Goal: Task Accomplishment & Management: Use online tool/utility

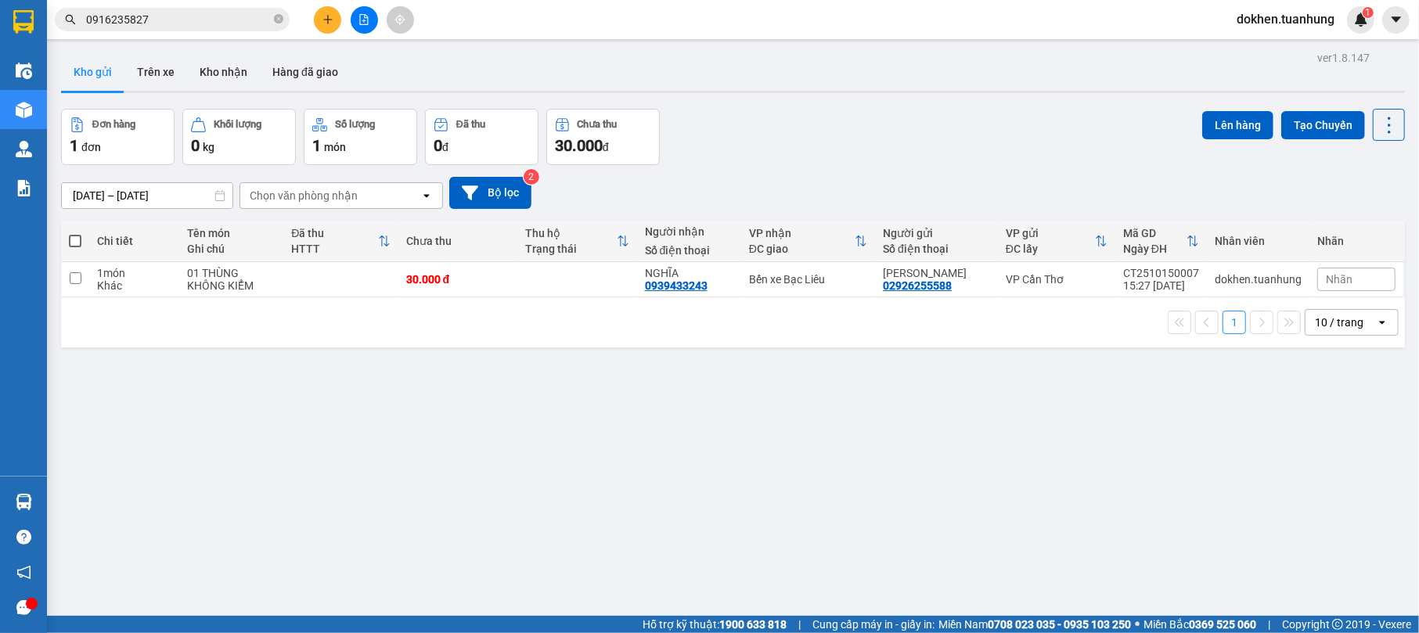
click at [195, 14] on input "0916235827" at bounding box center [178, 19] width 185 height 17
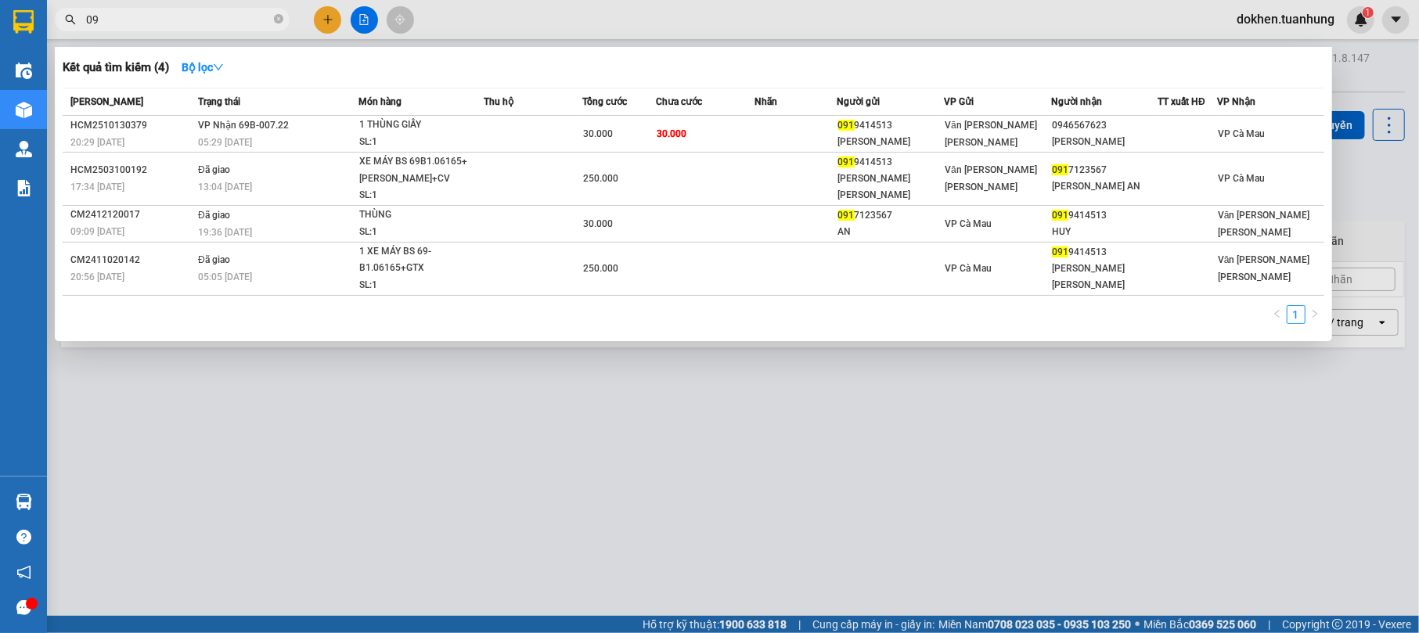
type input "0"
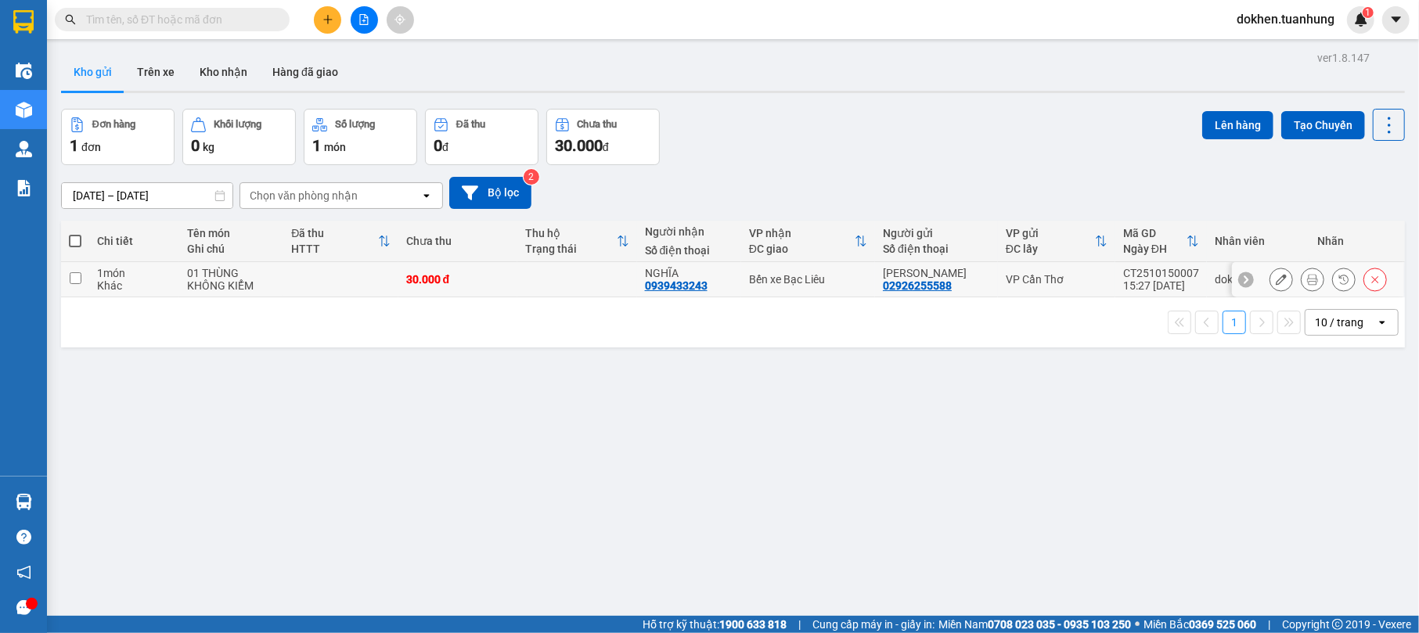
click at [653, 289] on div "0939433243" at bounding box center [676, 285] width 63 height 13
click at [652, 273] on div "NGHĨA" at bounding box center [689, 273] width 88 height 13
checkbox input "true"
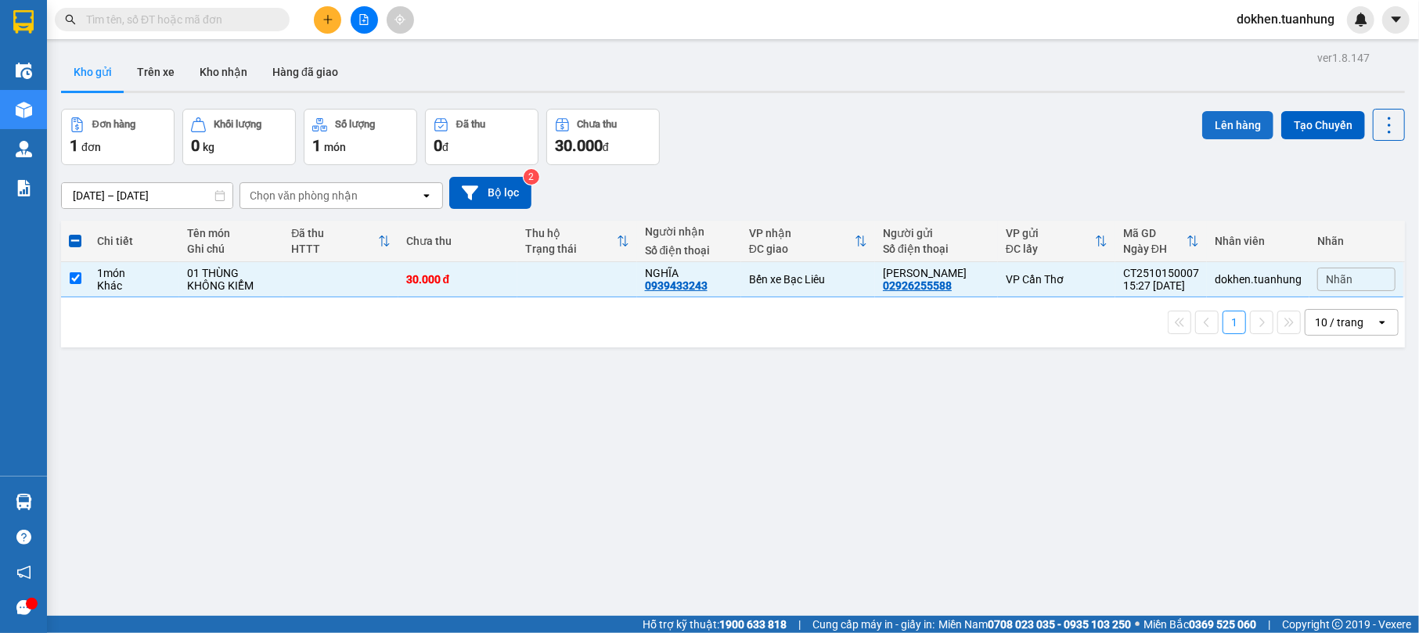
click at [1229, 125] on button "Lên hàng" at bounding box center [1237, 125] width 71 height 28
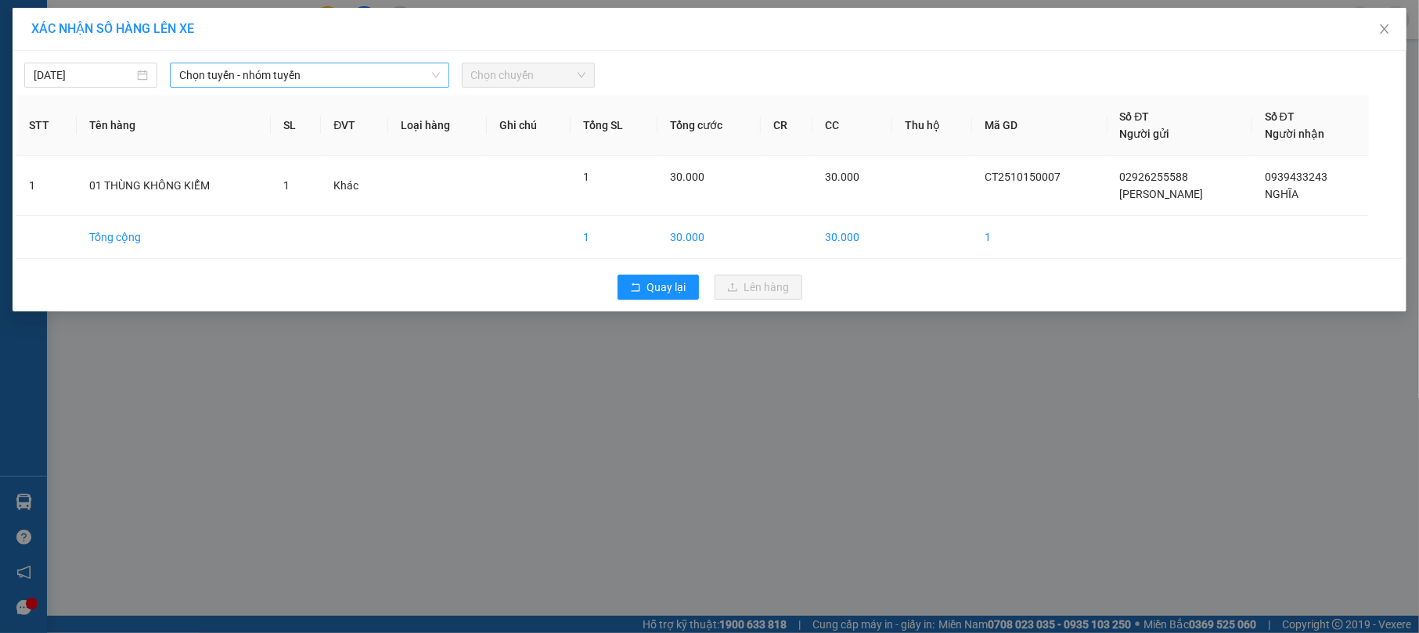
click at [439, 75] on icon "down" at bounding box center [435, 74] width 9 height 9
click at [439, 72] on icon "down" at bounding box center [435, 74] width 9 height 9
click at [438, 64] on span "Chọn tuyến - nhóm tuyến" at bounding box center [309, 74] width 260 height 23
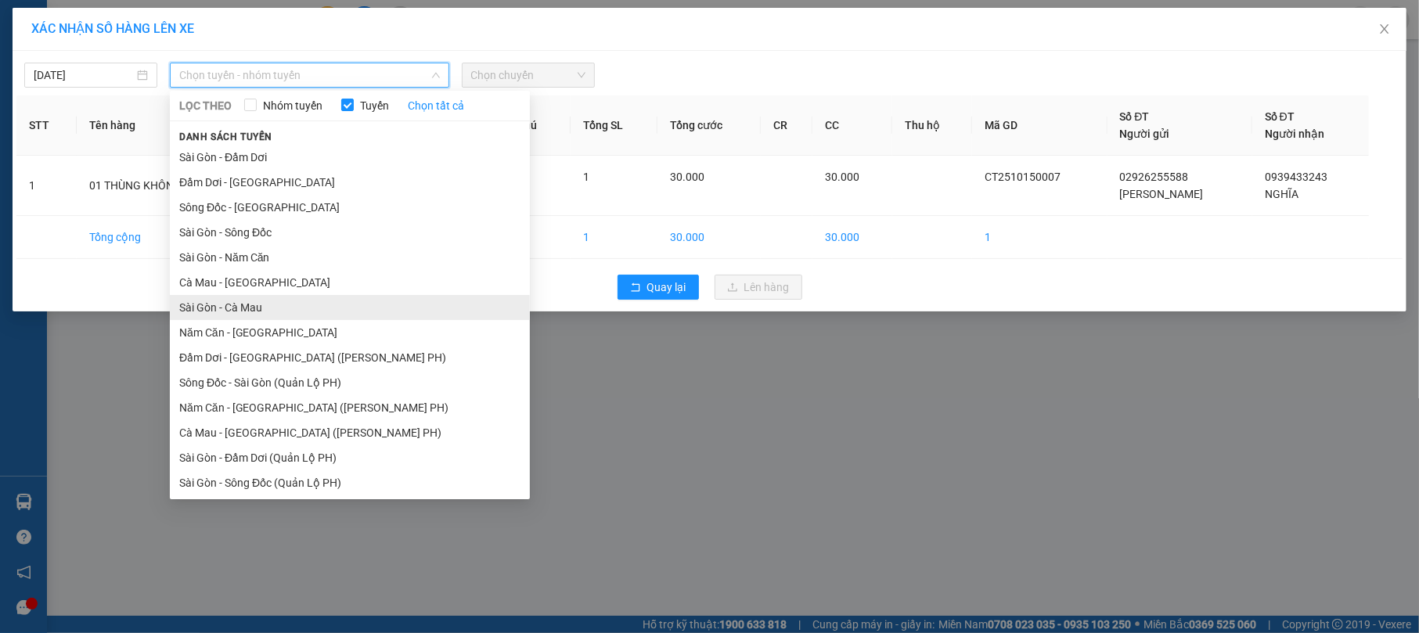
click at [410, 304] on li "Sài Gòn - Cà Mau" at bounding box center [350, 307] width 360 height 25
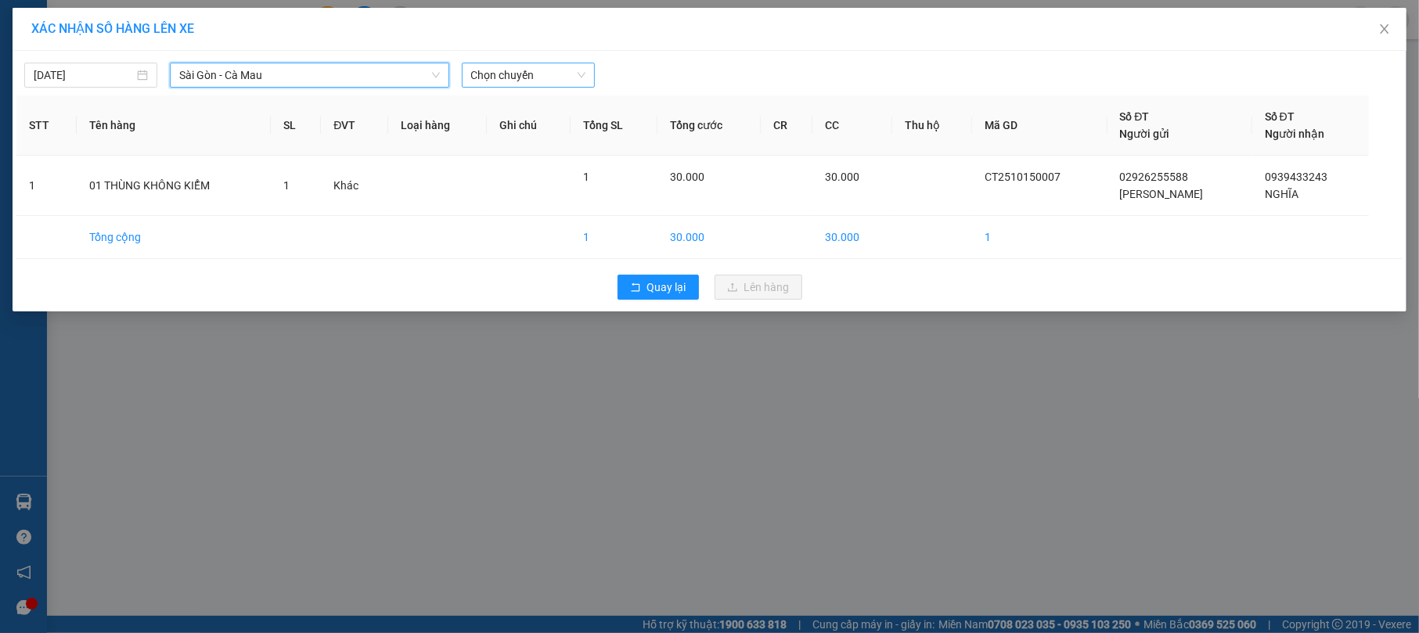
click at [581, 73] on span "Chọn chuyến" at bounding box center [528, 74] width 114 height 23
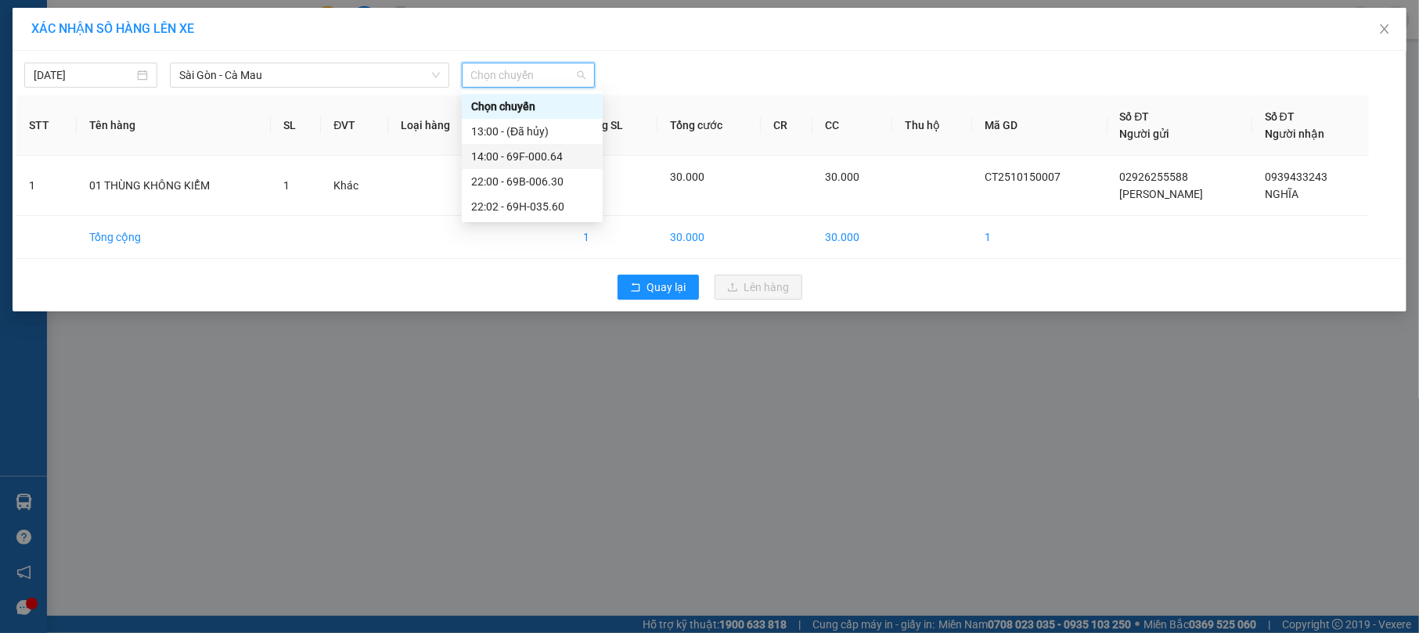
click at [571, 151] on div "14:00 - 69F-000.64" at bounding box center [532, 156] width 122 height 17
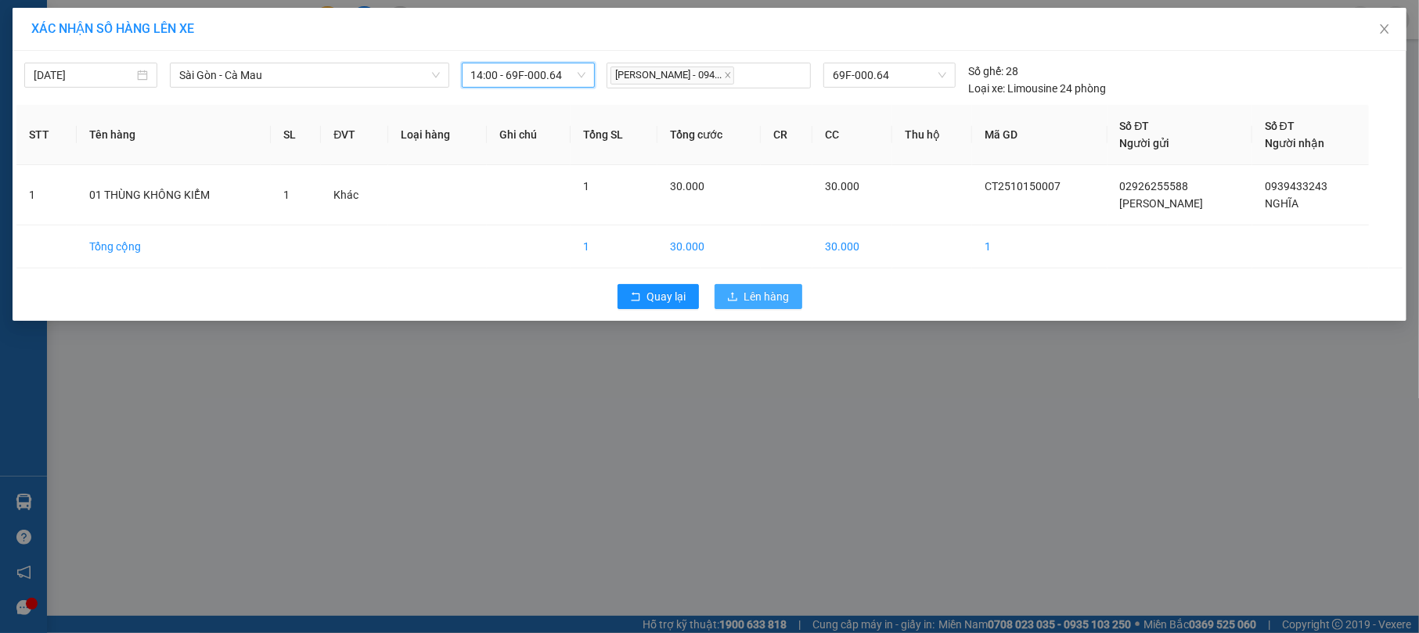
click at [767, 293] on span "Lên hàng" at bounding box center [766, 296] width 45 height 17
